Goal: Information Seeking & Learning: Learn about a topic

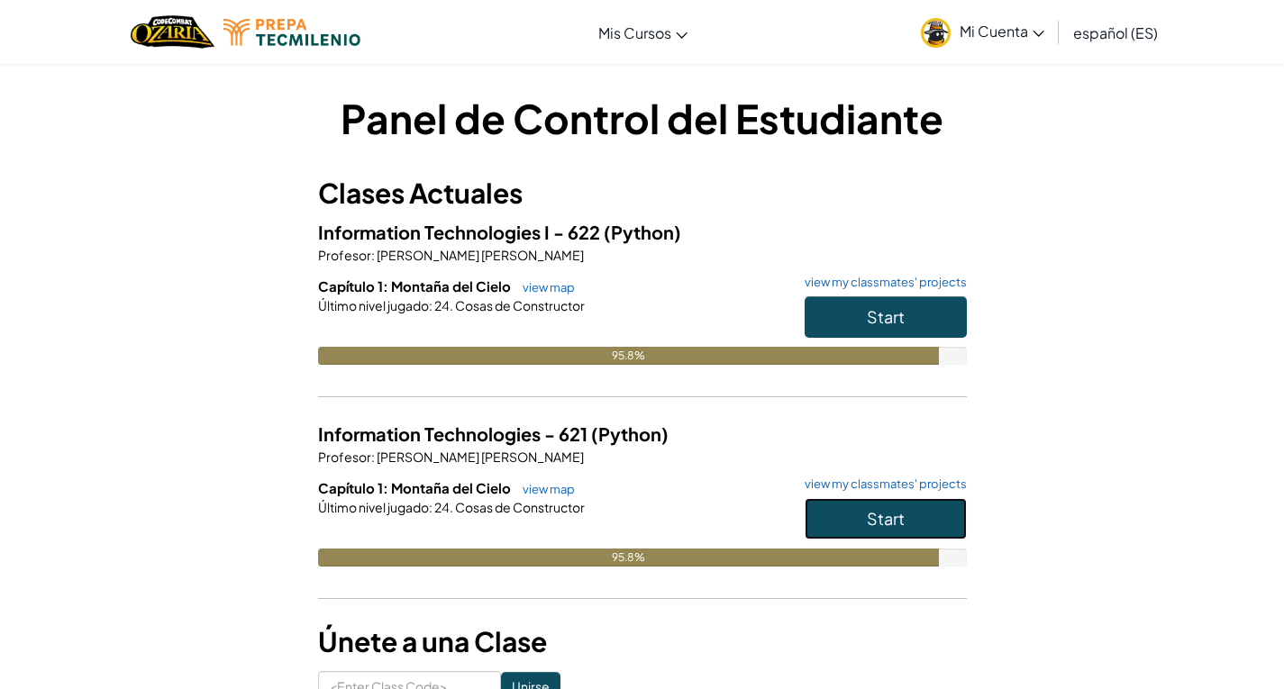
click at [938, 514] on button "Start" at bounding box center [886, 518] width 162 height 41
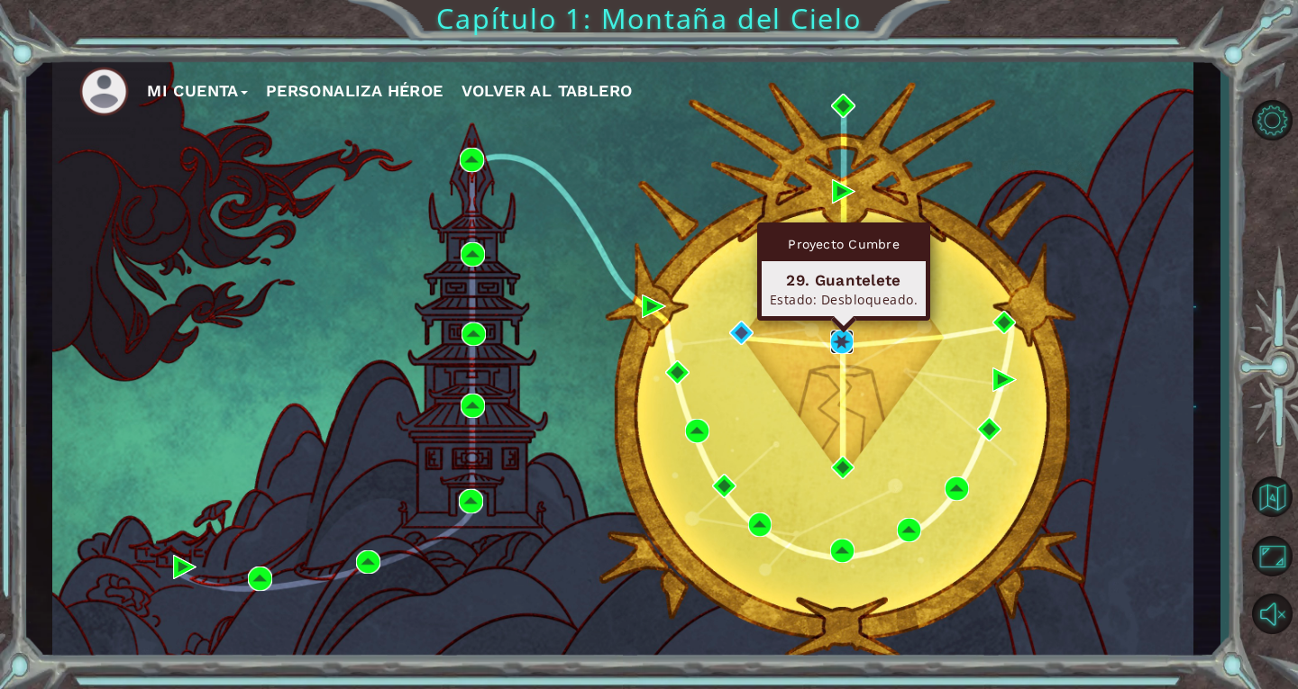
click at [846, 350] on img at bounding box center [842, 342] width 24 height 24
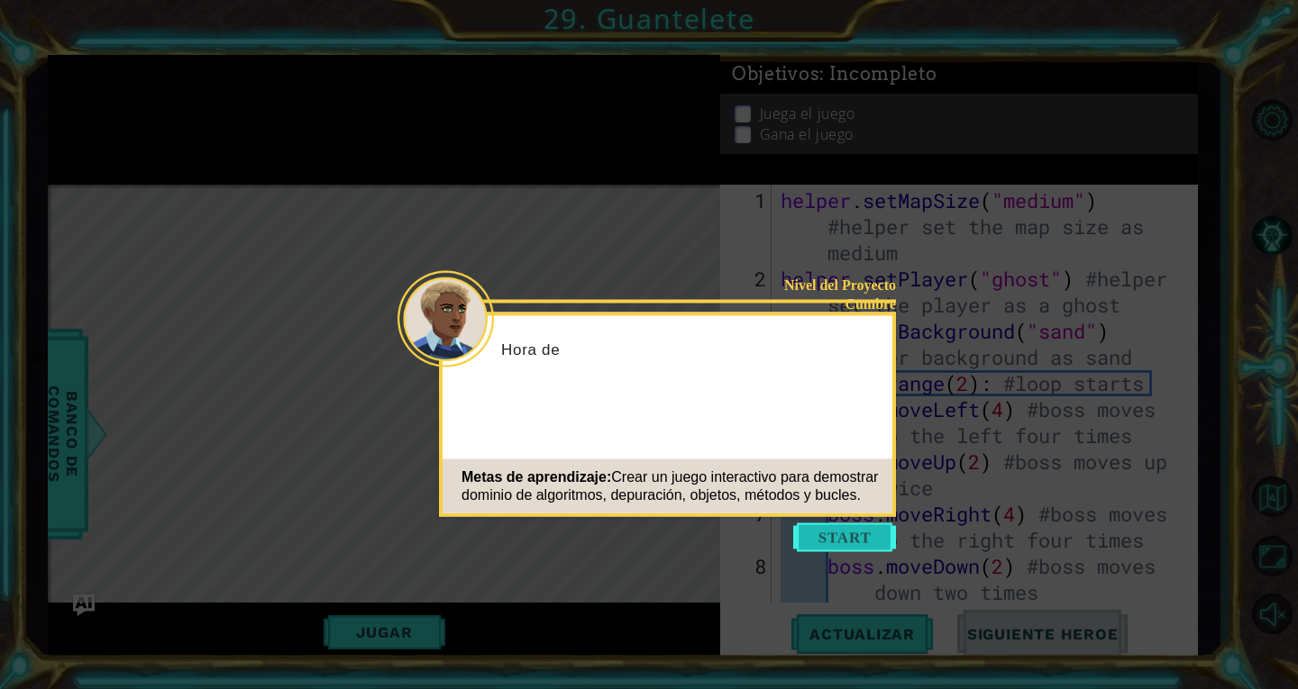
click at [851, 536] on button "Start" at bounding box center [844, 538] width 103 height 29
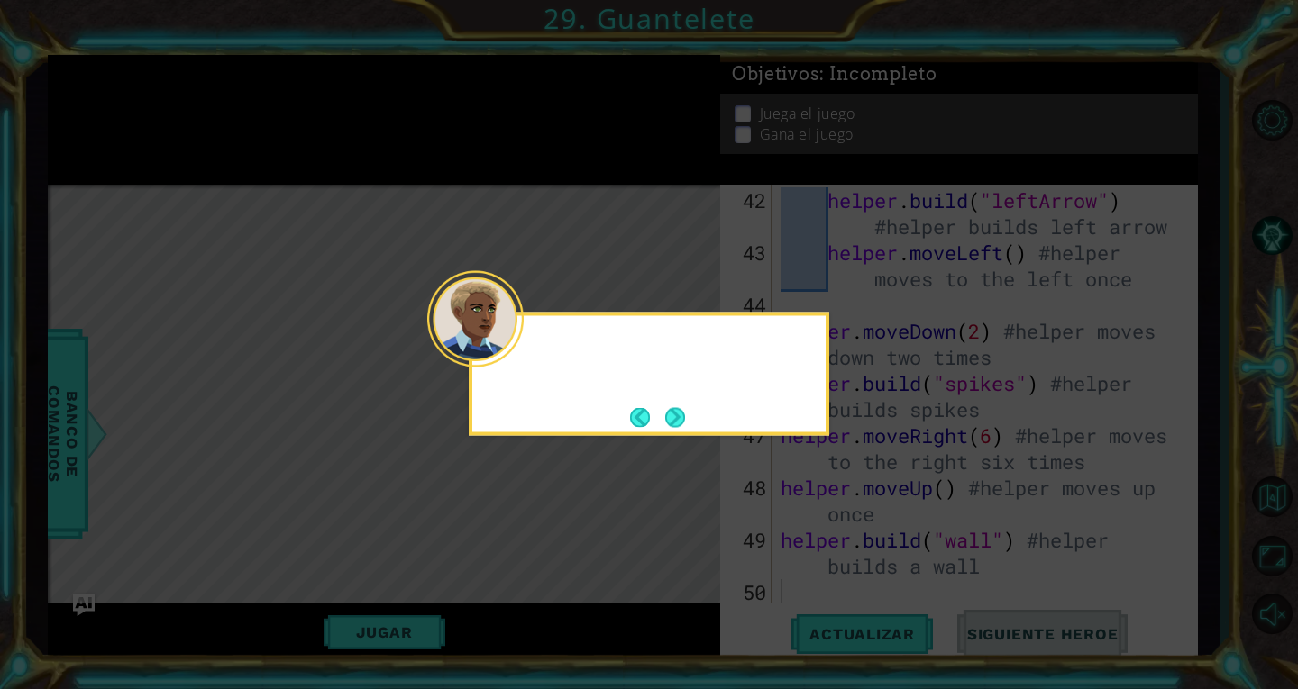
scroll to position [2038, 0]
click at [682, 410] on button "Next" at bounding box center [674, 417] width 33 height 33
click at [682, 410] on button "Next" at bounding box center [675, 418] width 30 height 30
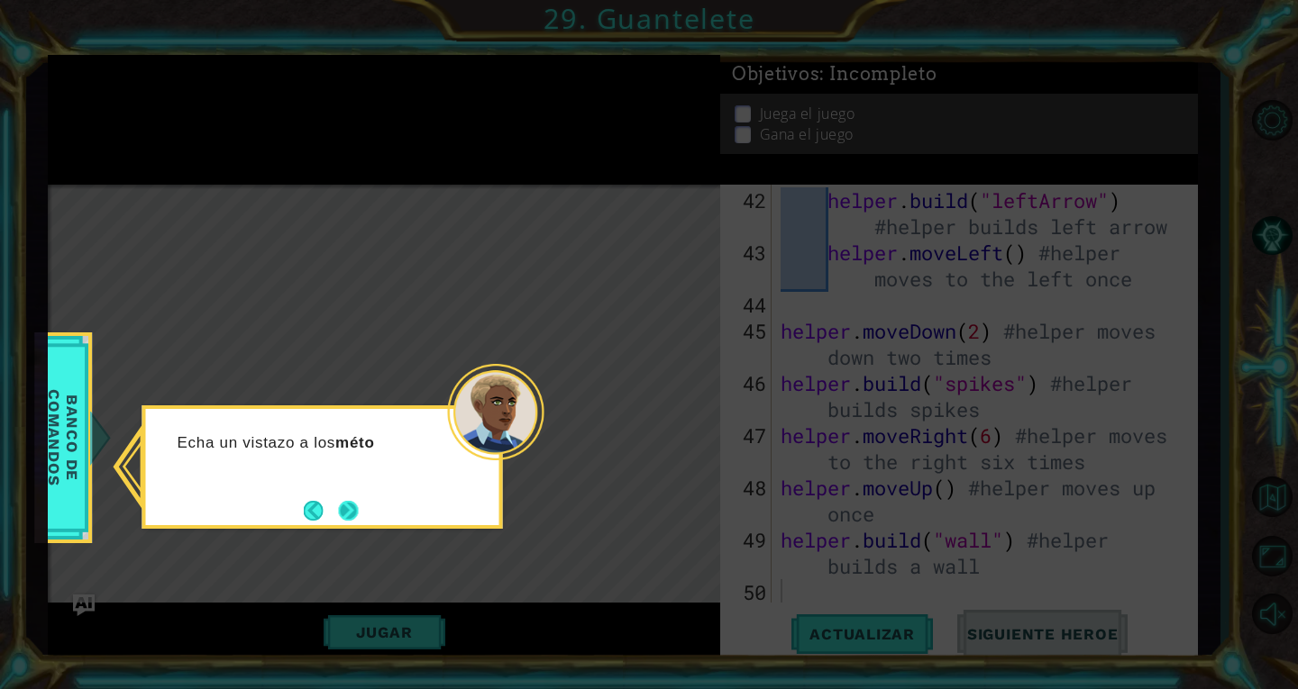
click at [356, 509] on button "Next" at bounding box center [349, 511] width 32 height 32
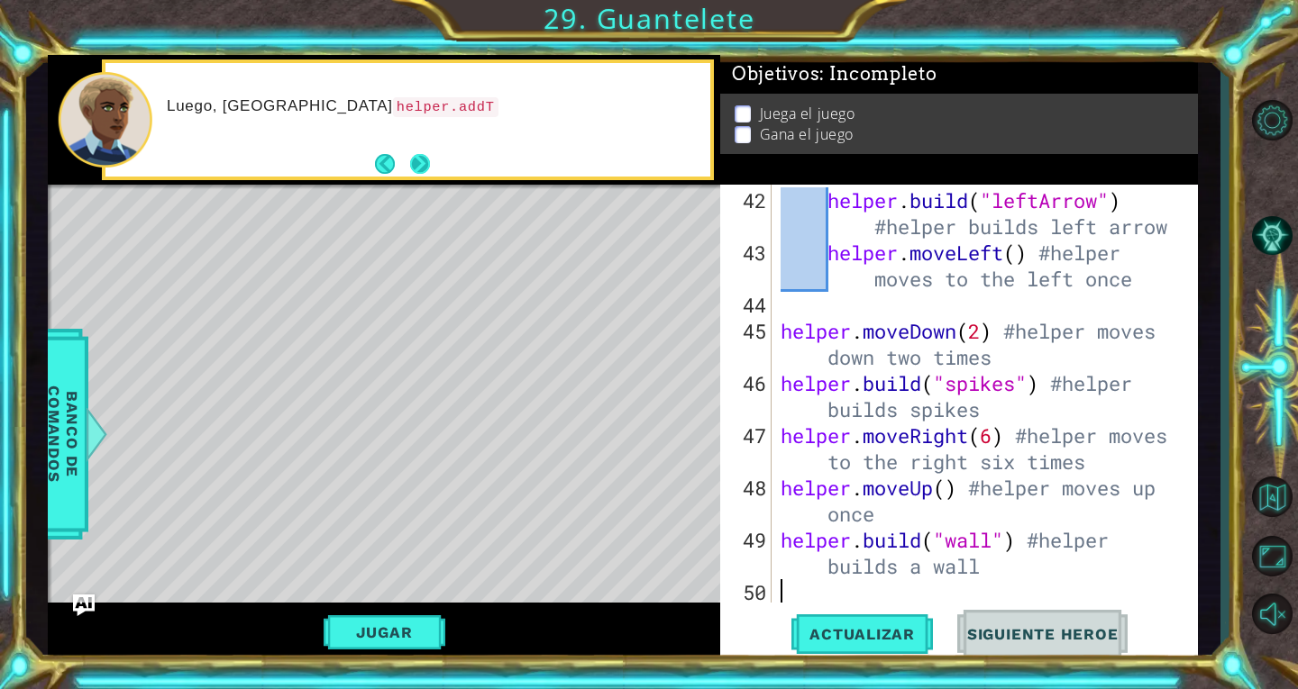
click at [422, 169] on button "Next" at bounding box center [419, 163] width 25 height 25
click at [422, 169] on button "Next" at bounding box center [420, 164] width 29 height 29
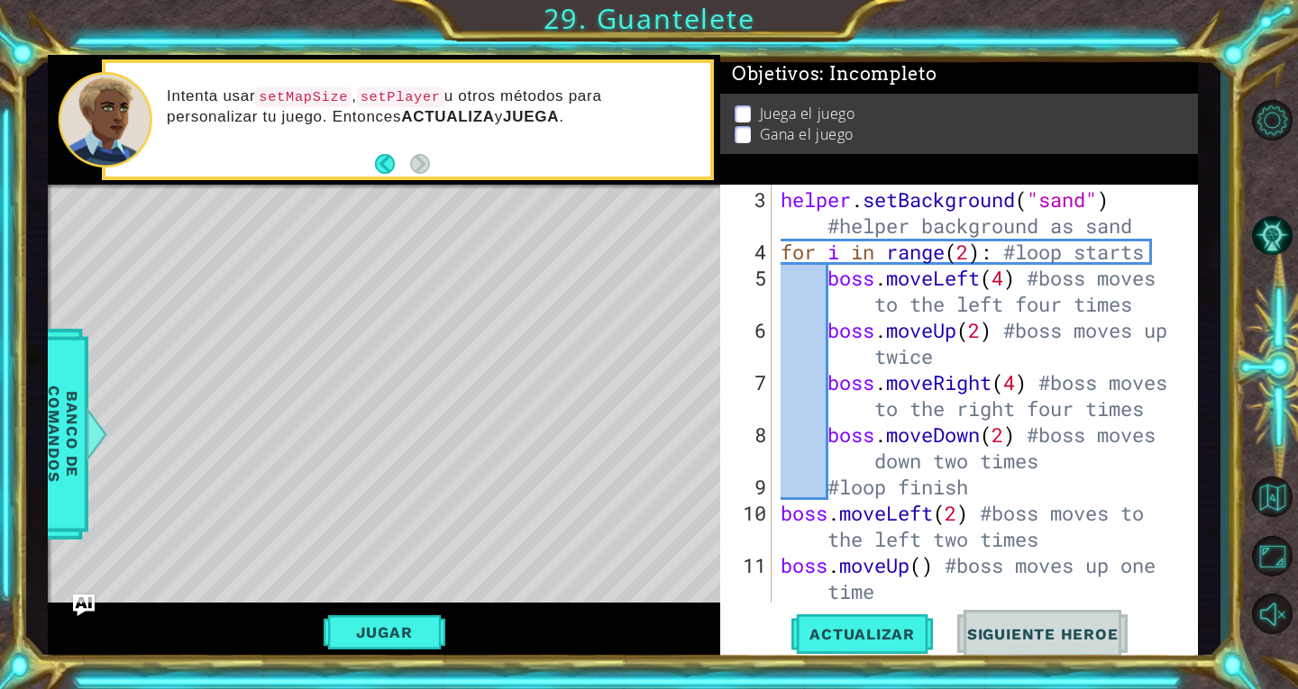
scroll to position [0, 0]
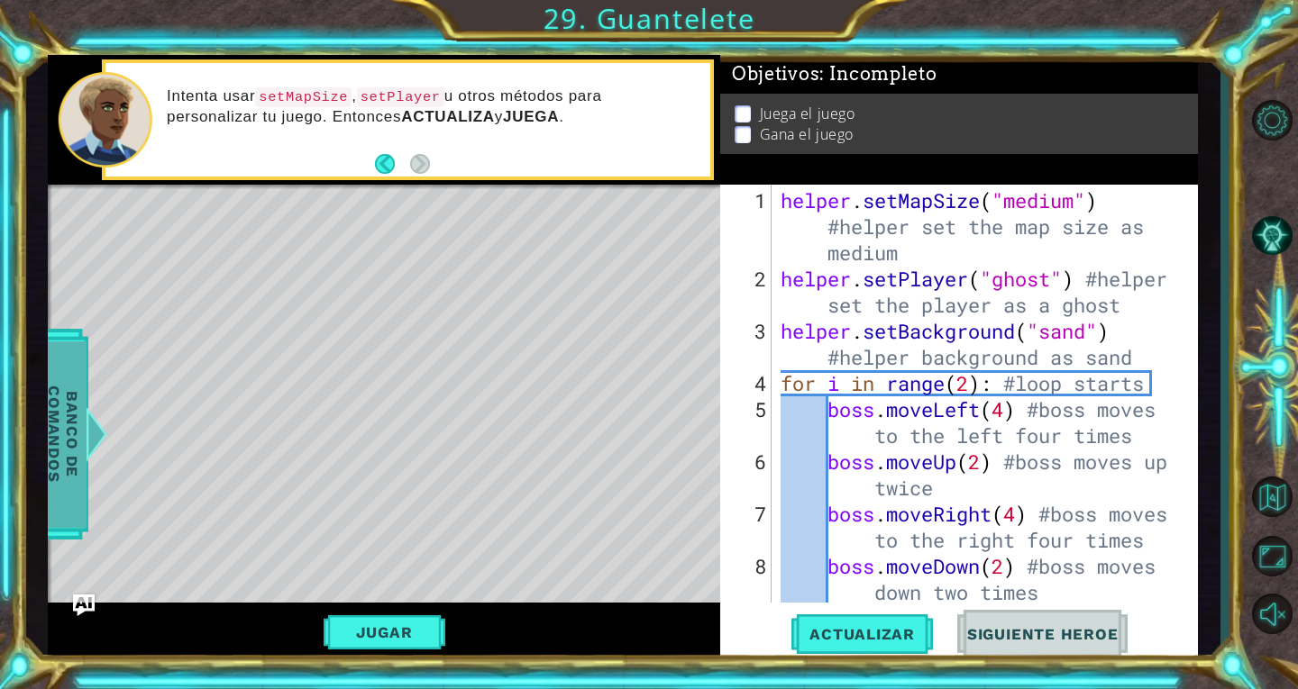
click at [93, 425] on div at bounding box center [97, 434] width 23 height 54
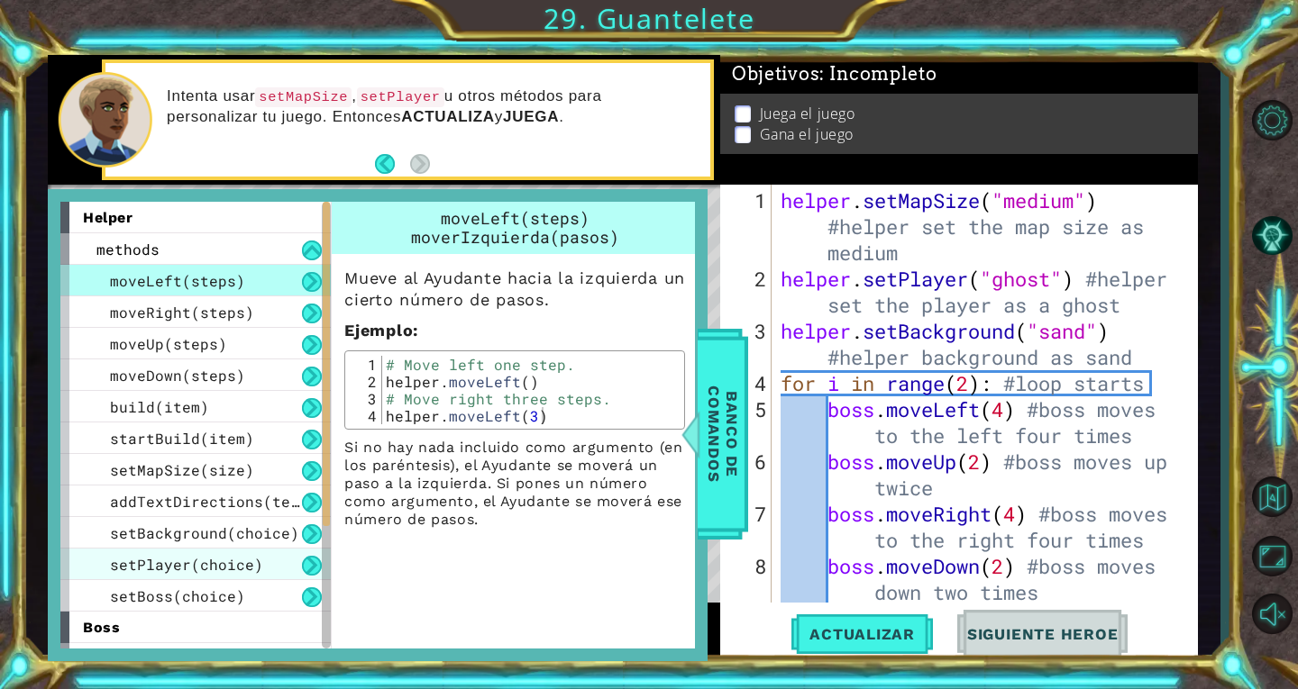
click at [228, 555] on span "setPlayer(choice)" at bounding box center [186, 564] width 153 height 19
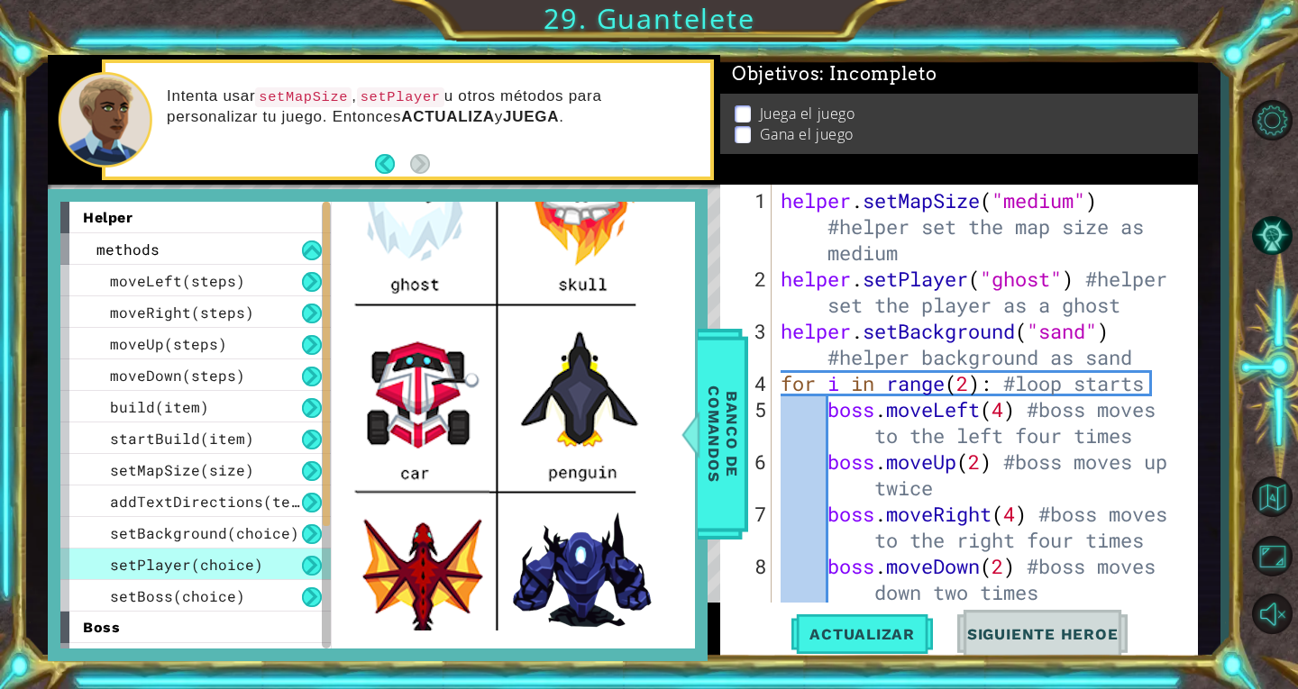
scroll to position [364, 0]
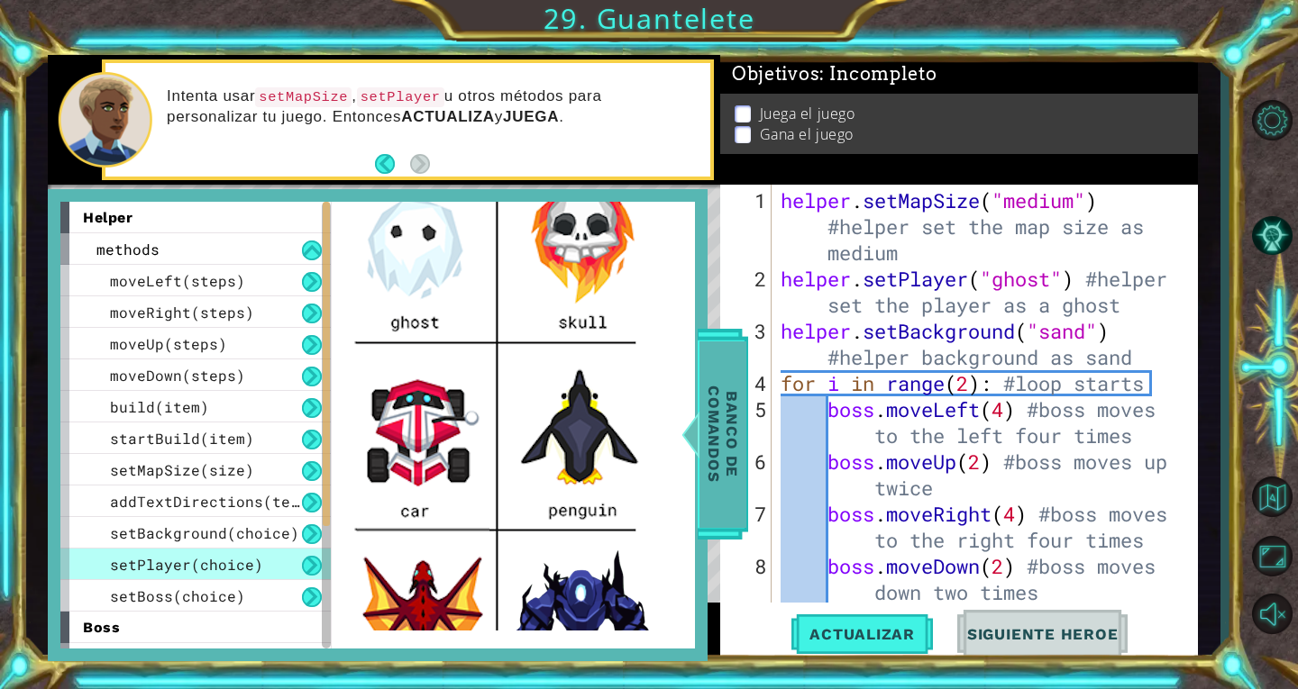
drag, startPoint x: 679, startPoint y: 480, endPoint x: 686, endPoint y: 455, distance: 26.0
click at [686, 455] on div "helper methods moveLeft(steps) moveRight(steps) moveUp(steps) moveDown(steps) b…" at bounding box center [378, 425] width 660 height 473
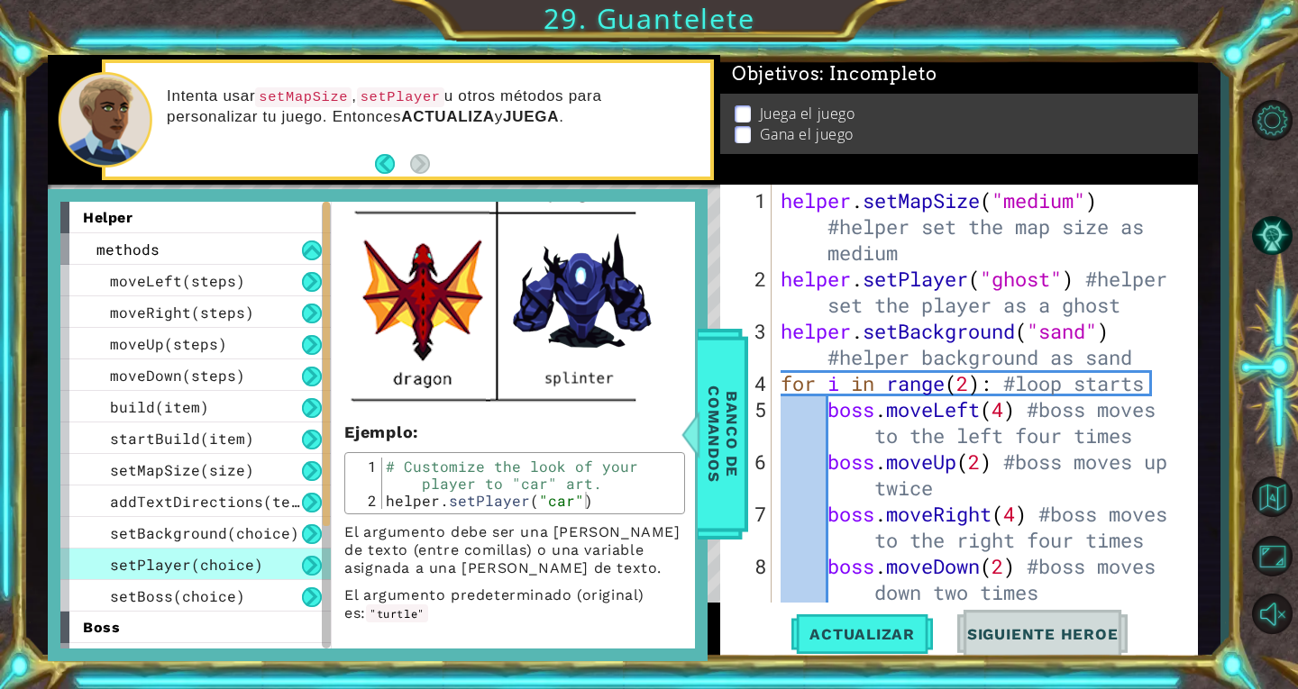
scroll to position [728, 0]
click at [733, 469] on span "Banco de comandos" at bounding box center [722, 435] width 47 height 187
